Goal: Information Seeking & Learning: Learn about a topic

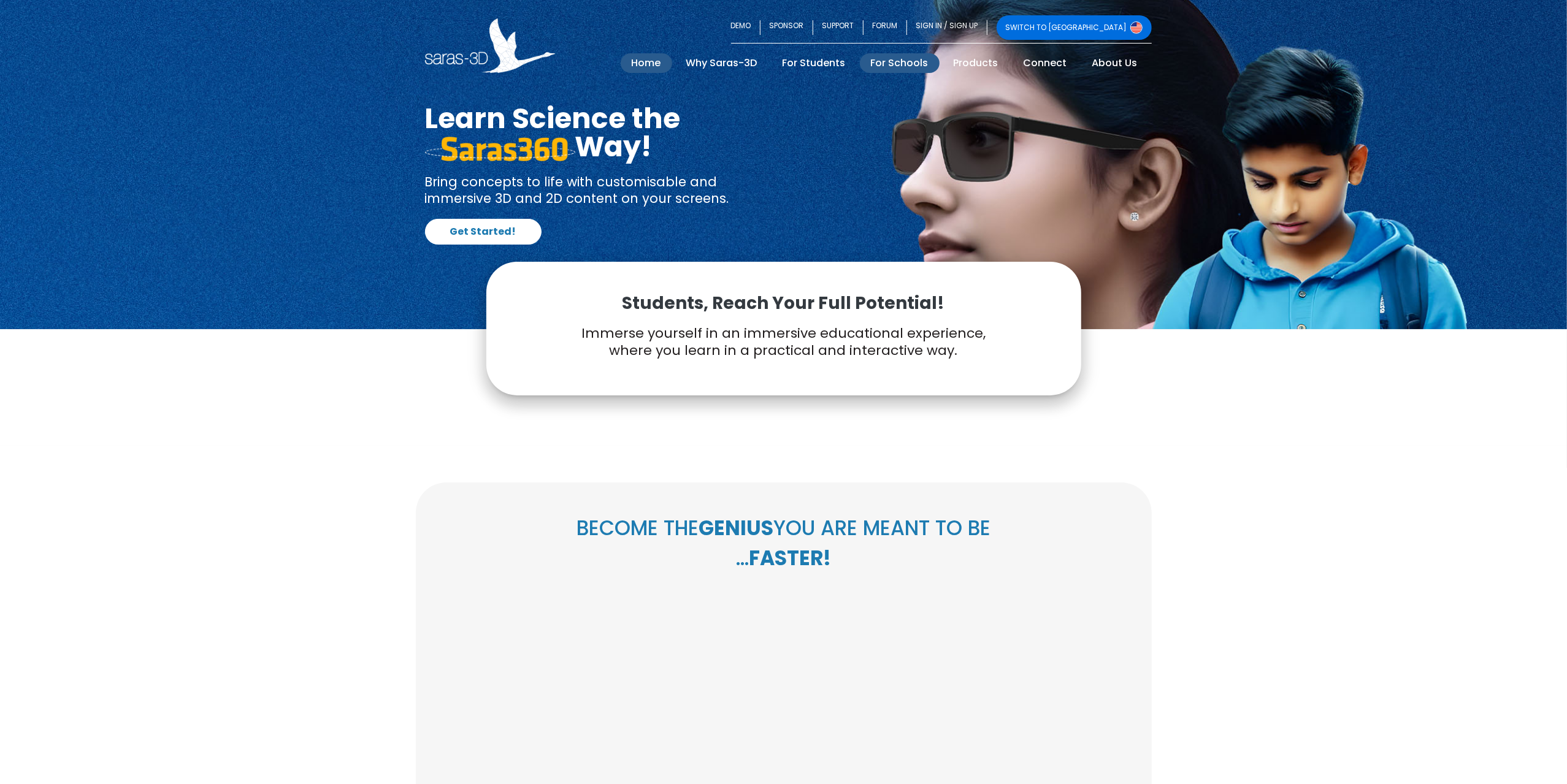
click at [895, 65] on link "For Schools" at bounding box center [900, 62] width 80 height 20
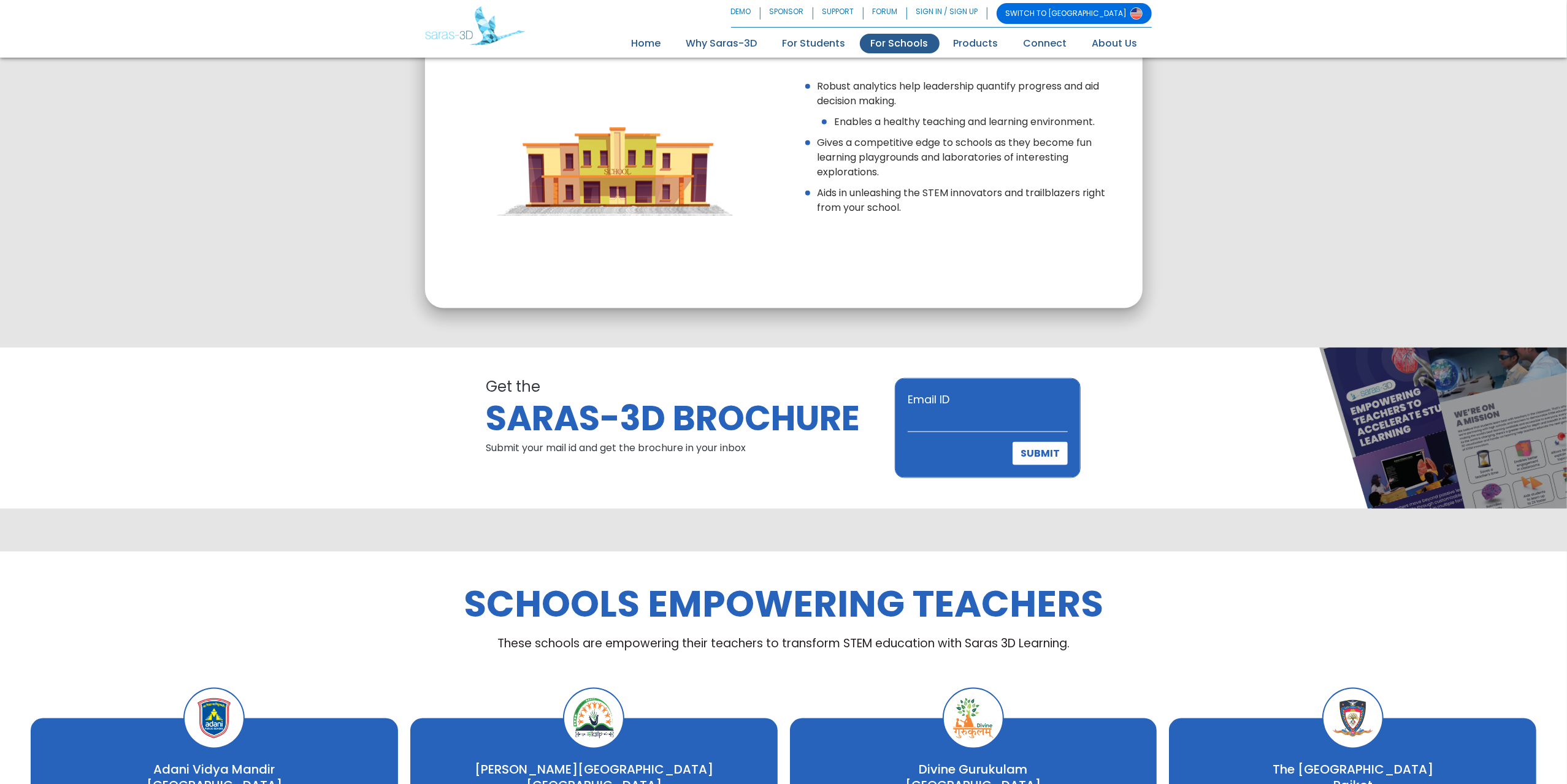
scroll to position [1533, 0]
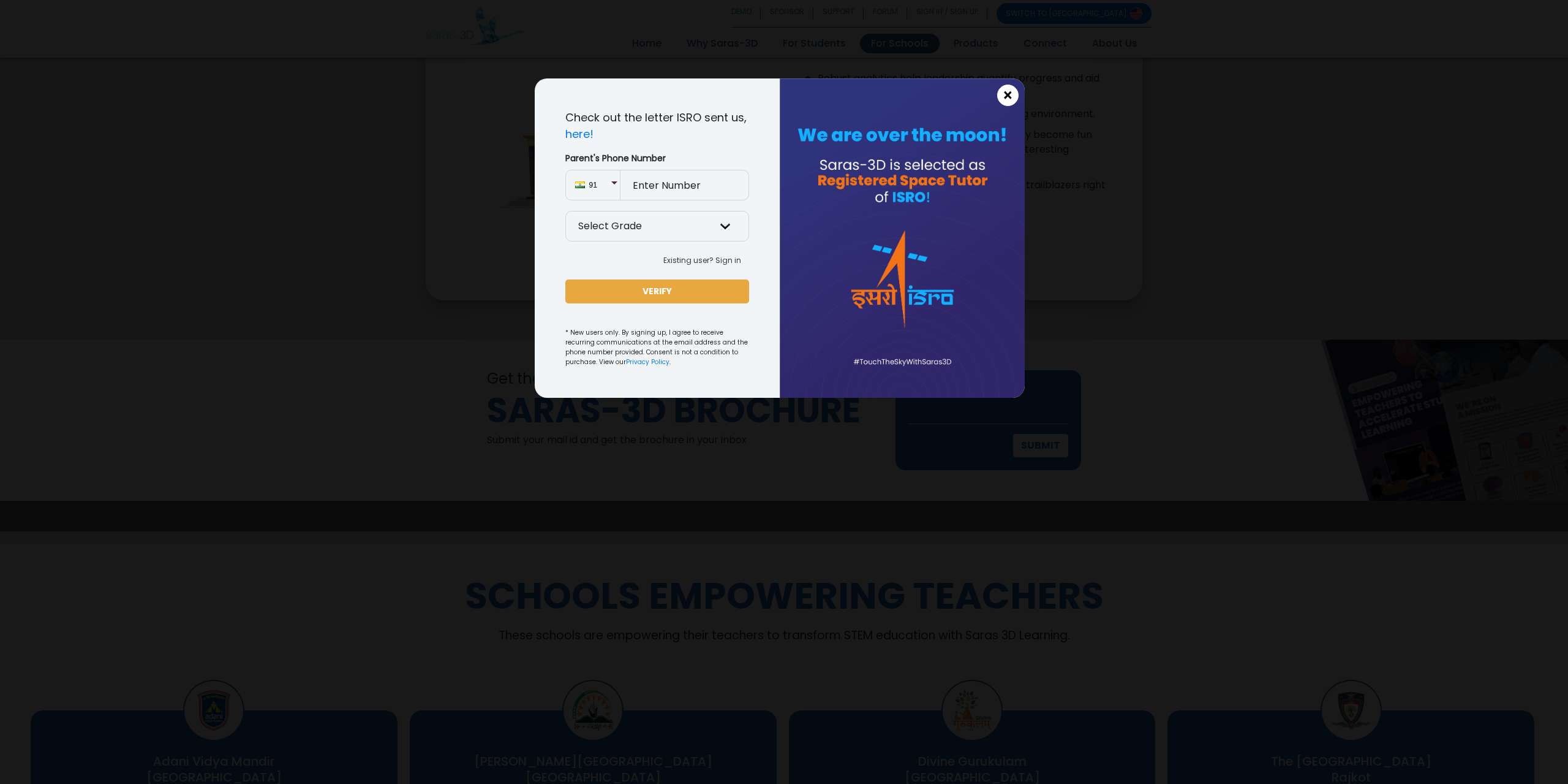
click at [1005, 98] on span "×" at bounding box center [1007, 95] width 10 height 16
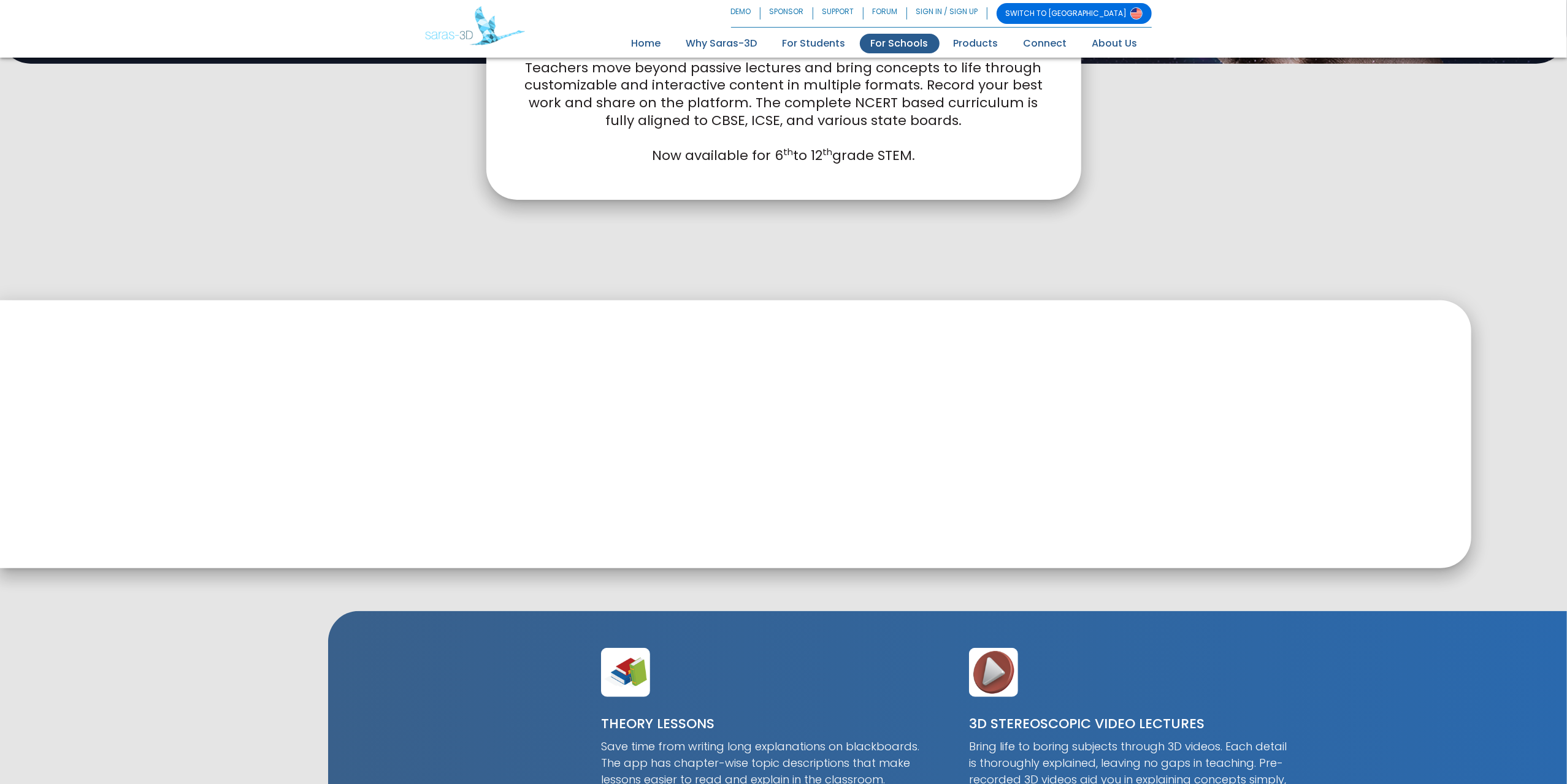
scroll to position [318, 0]
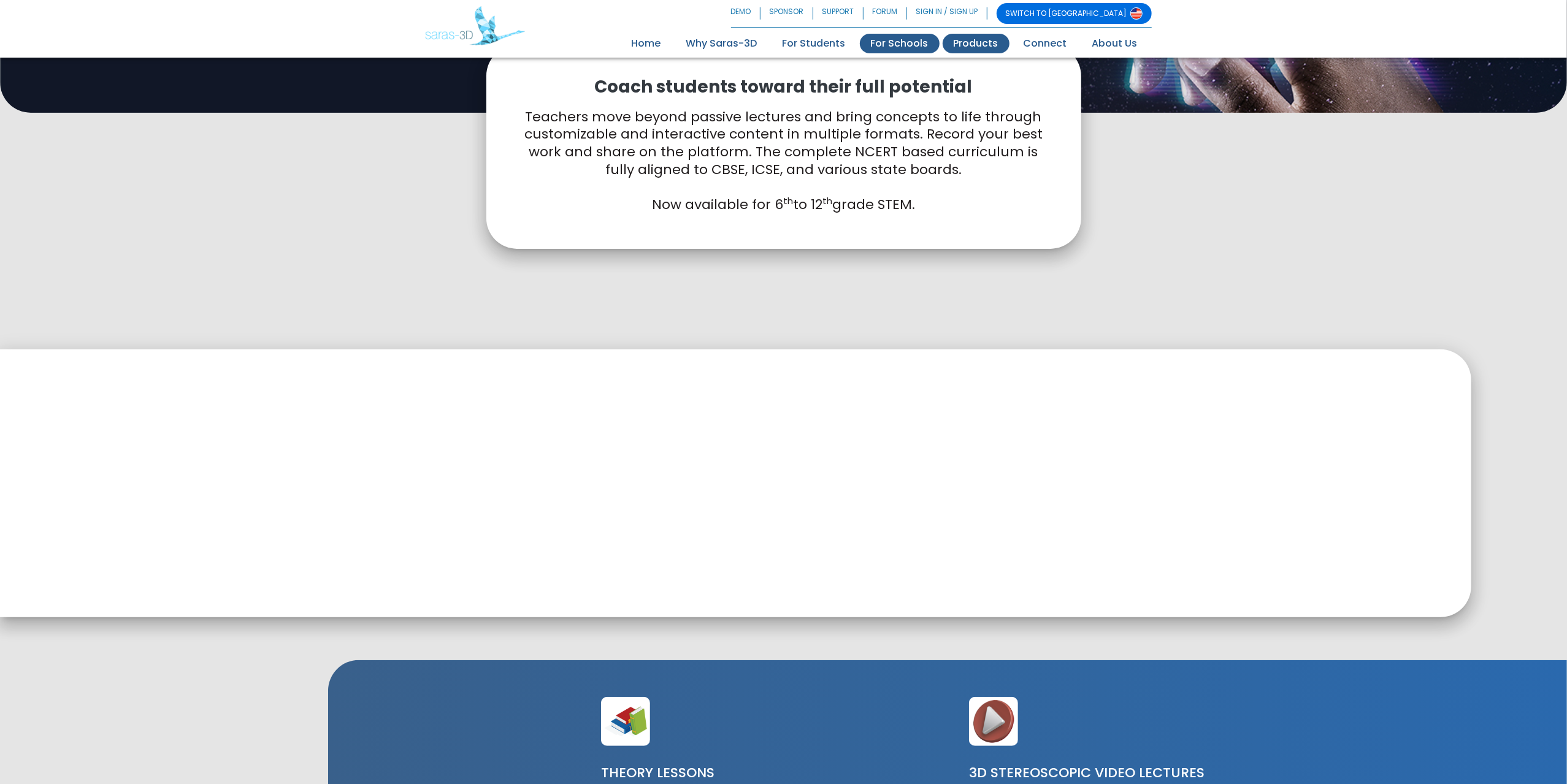
click at [986, 48] on link "Products" at bounding box center [976, 43] width 67 height 20
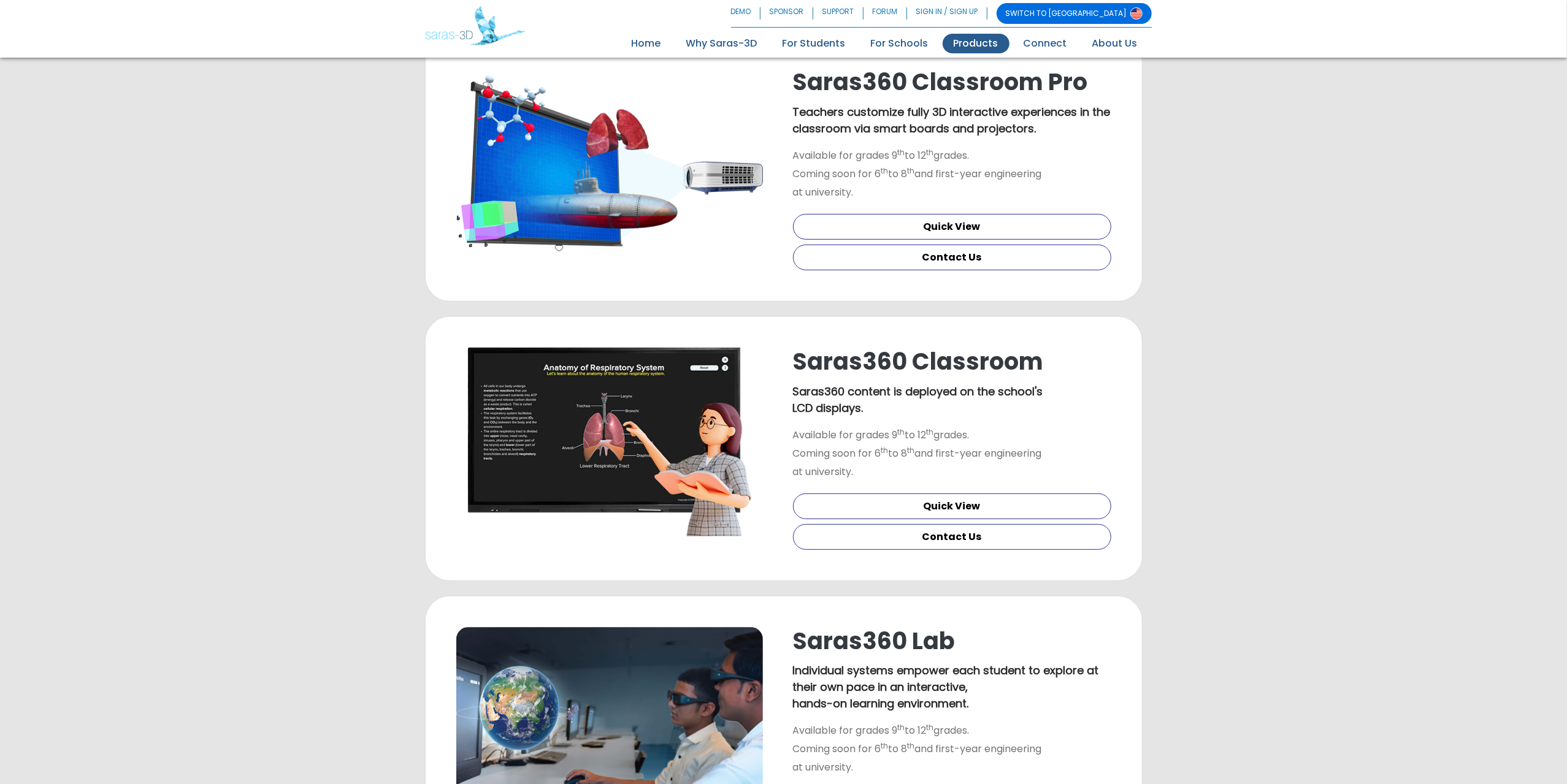
scroll to position [429, 0]
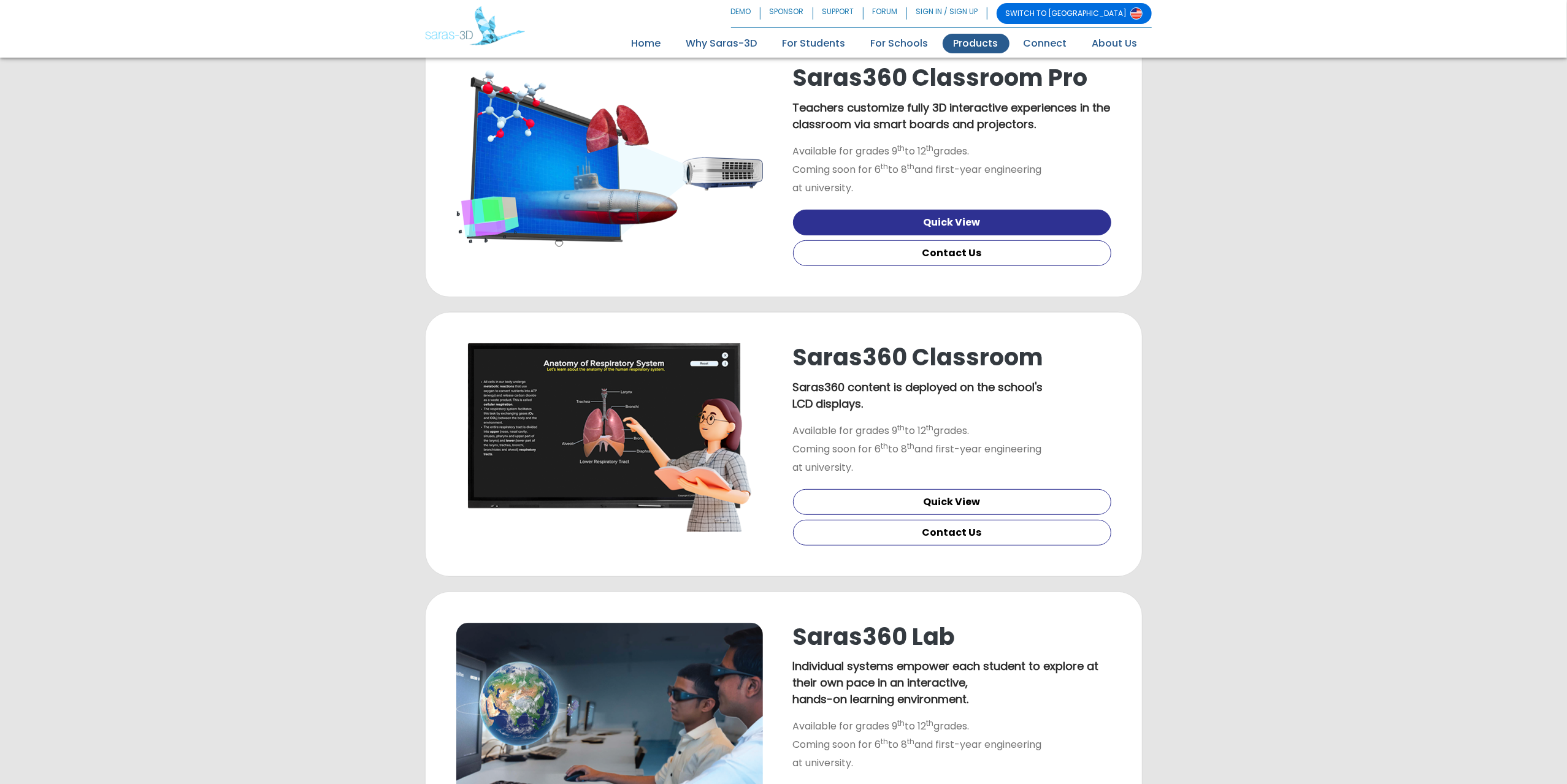
click at [901, 236] on link "Quick View" at bounding box center [952, 223] width 319 height 26
